Goal: Check status

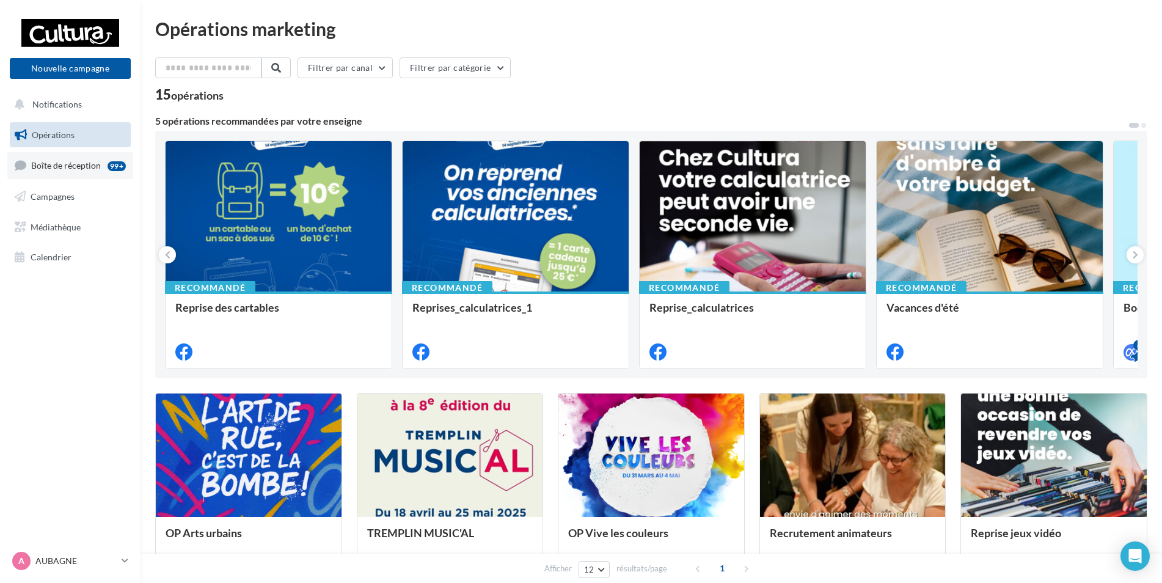
click at [91, 167] on span "Boîte de réception" at bounding box center [66, 165] width 70 height 10
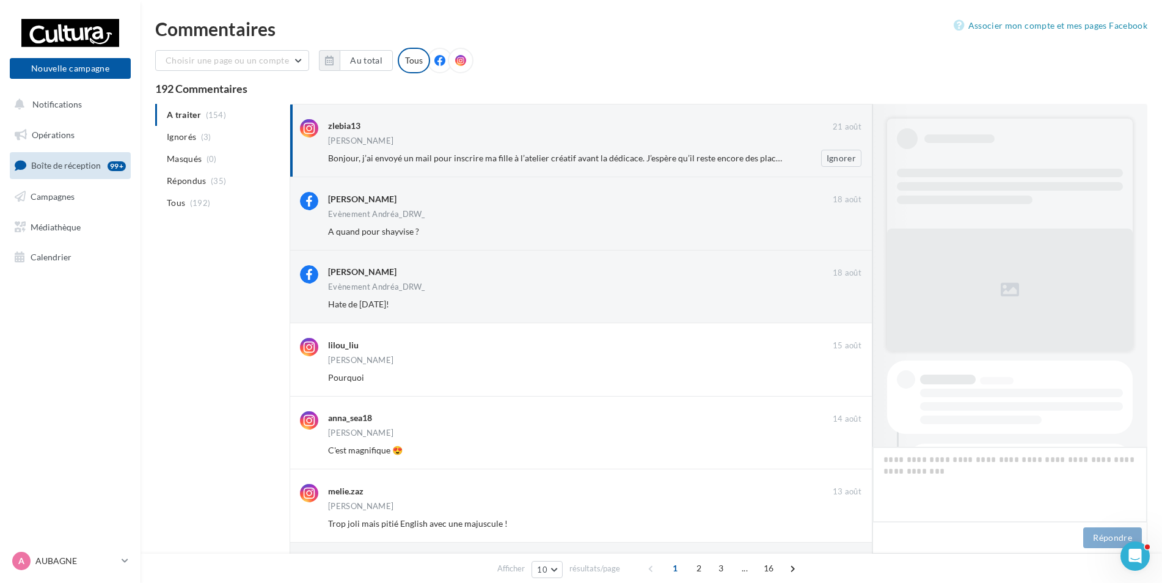
scroll to position [290, 0]
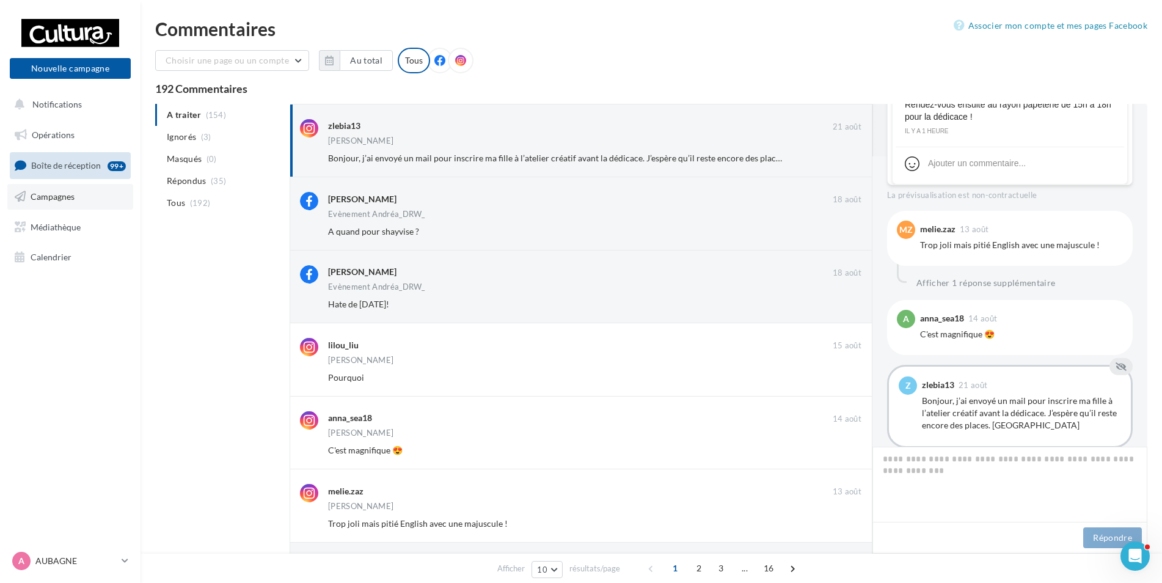
click at [68, 190] on link "Campagnes" at bounding box center [70, 197] width 126 height 26
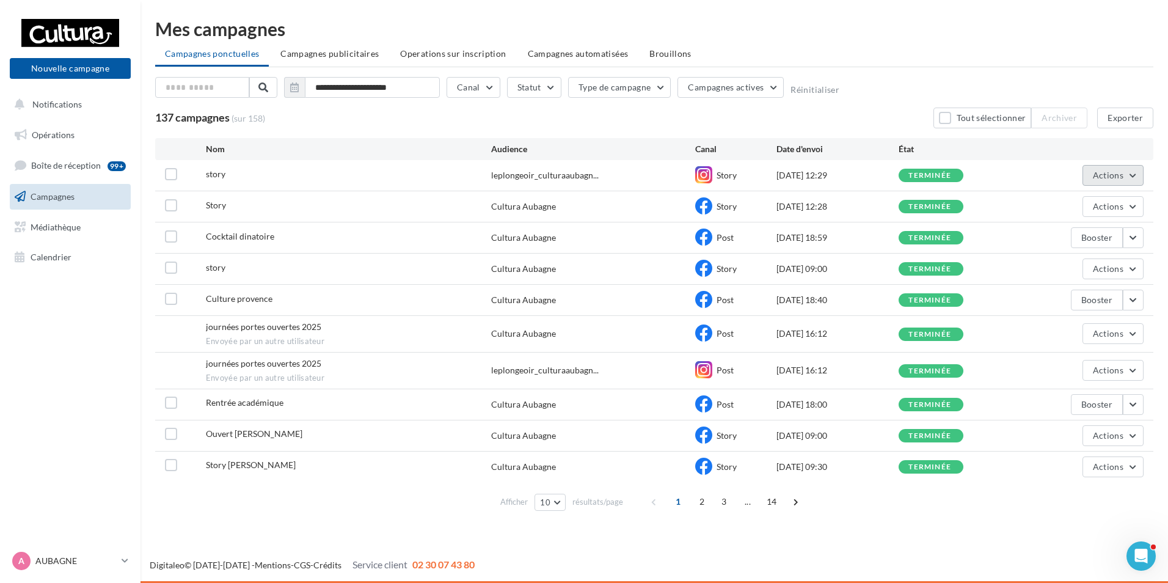
click at [1114, 180] on span "Actions" at bounding box center [1108, 175] width 31 height 10
click at [1098, 208] on button "Voir les résultats" at bounding box center [1083, 204] width 122 height 32
